Goal: Entertainment & Leisure: Consume media (video, audio)

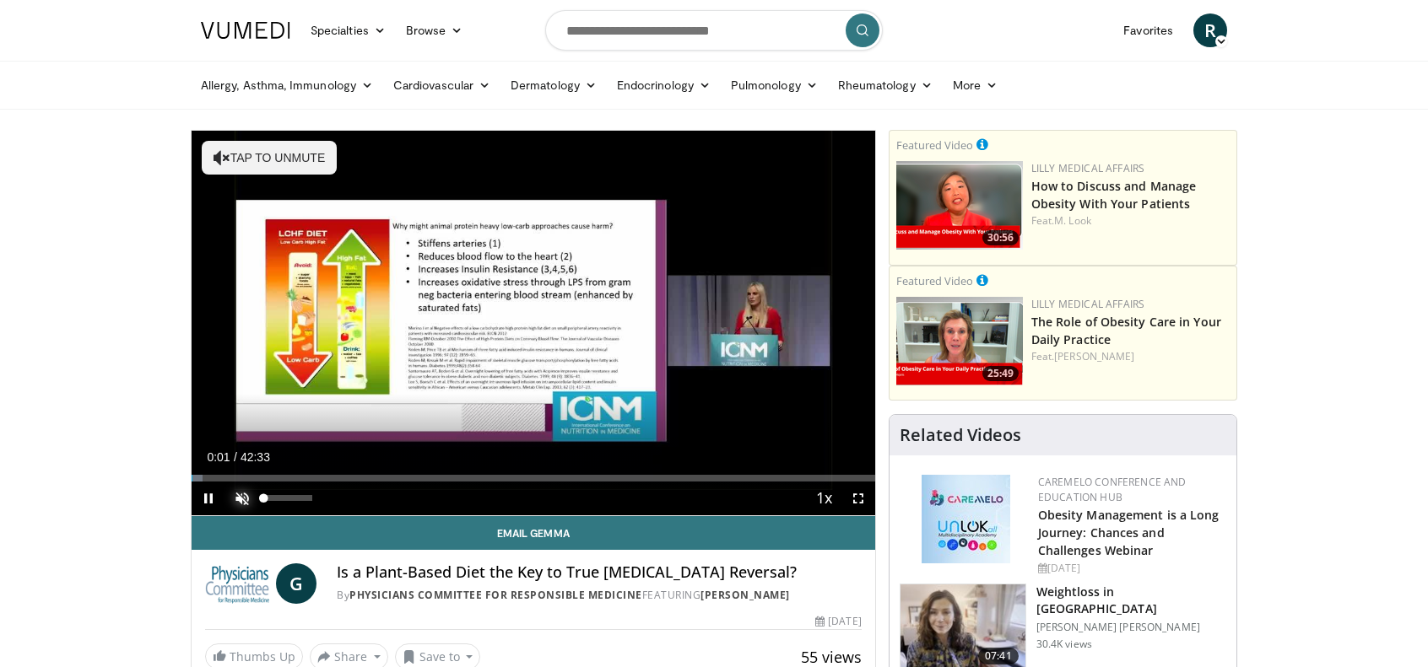
click at [245, 493] on span "Video Player" at bounding box center [242, 499] width 34 height 34
drag, startPoint x: 312, startPoint y: 500, endPoint x: 294, endPoint y: 500, distance: 18.6
click at [294, 500] on div "Volume Level" at bounding box center [278, 498] width 31 height 6
drag, startPoint x: 296, startPoint y: 500, endPoint x: 285, endPoint y: 500, distance: 11.0
click at [285, 500] on div "Volume Level" at bounding box center [274, 498] width 22 height 6
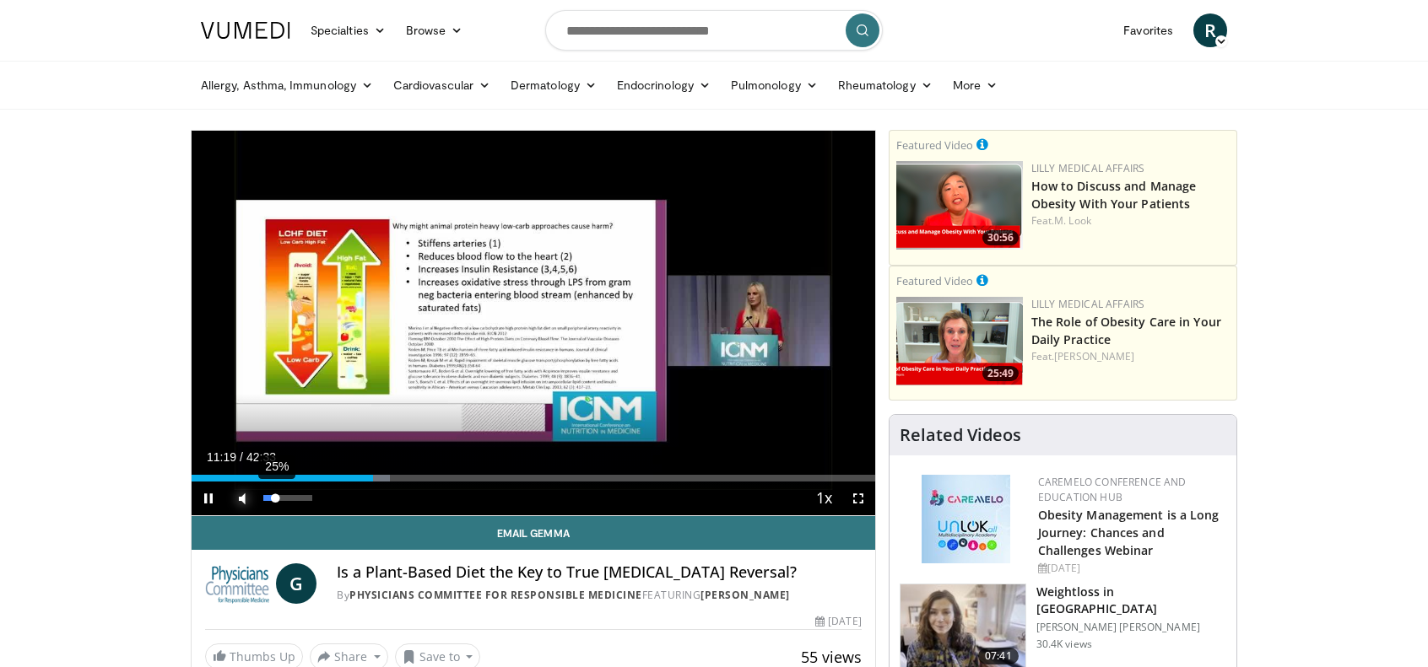
click at [275, 500] on div "Volume Level" at bounding box center [269, 498] width 12 height 6
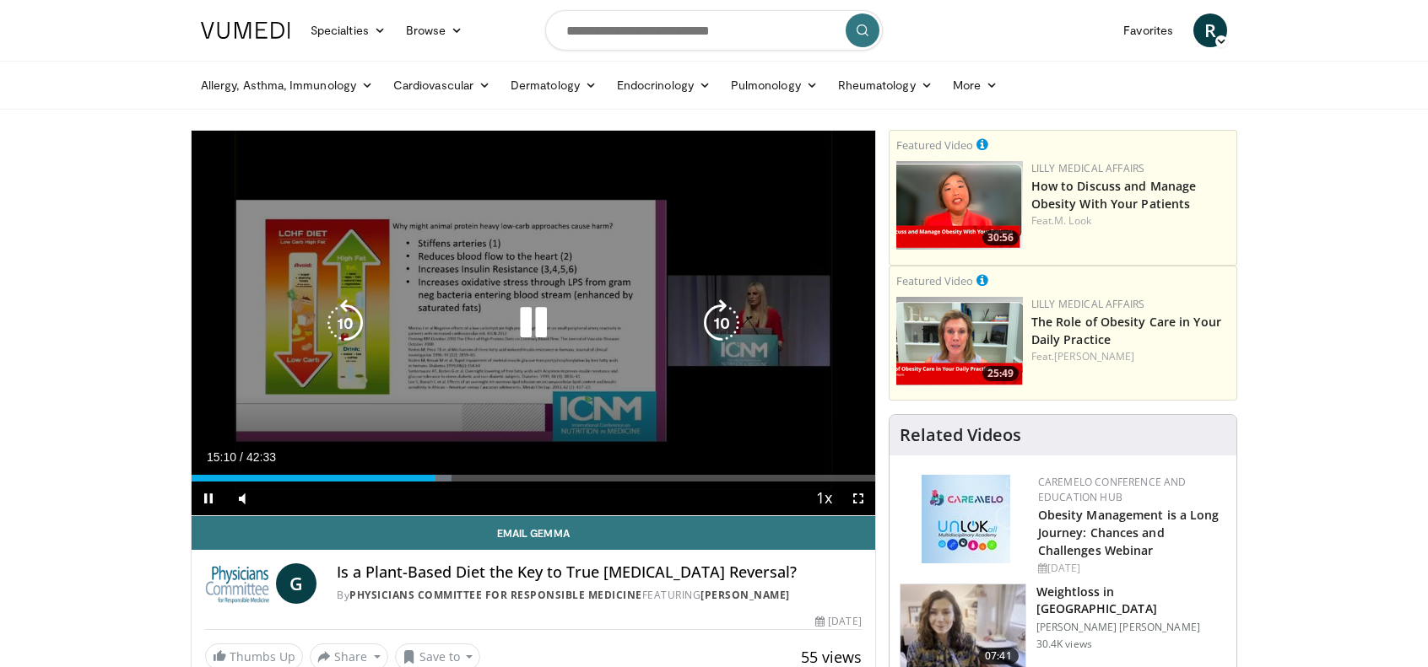
click at [534, 328] on icon "Video Player" at bounding box center [533, 323] width 47 height 47
